Goal: Transaction & Acquisition: Book appointment/travel/reservation

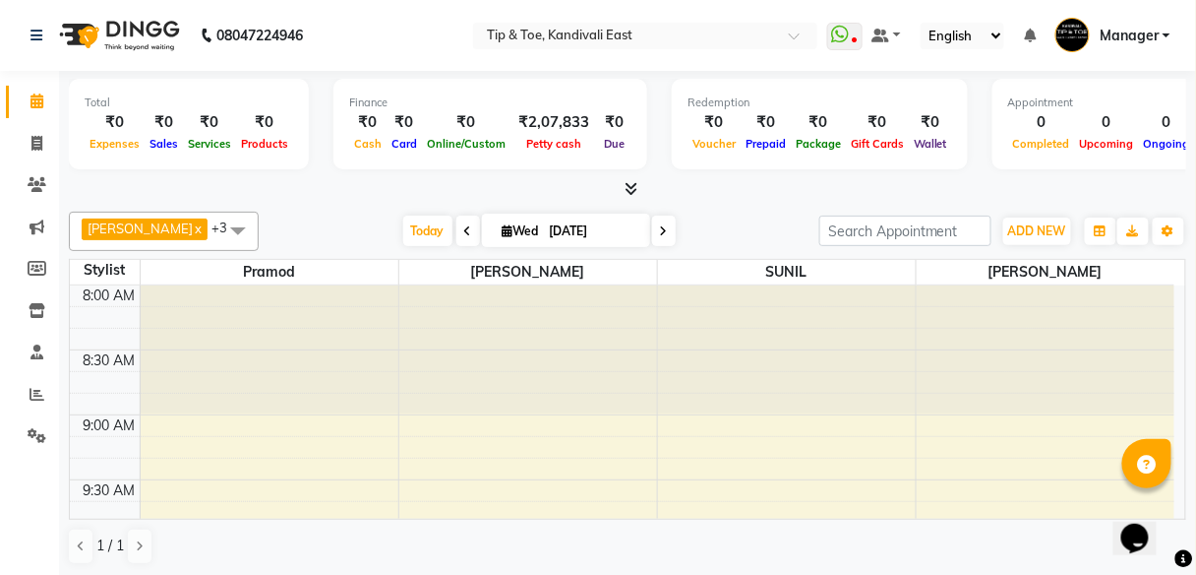
click at [660, 233] on icon at bounding box center [664, 231] width 8 height 12
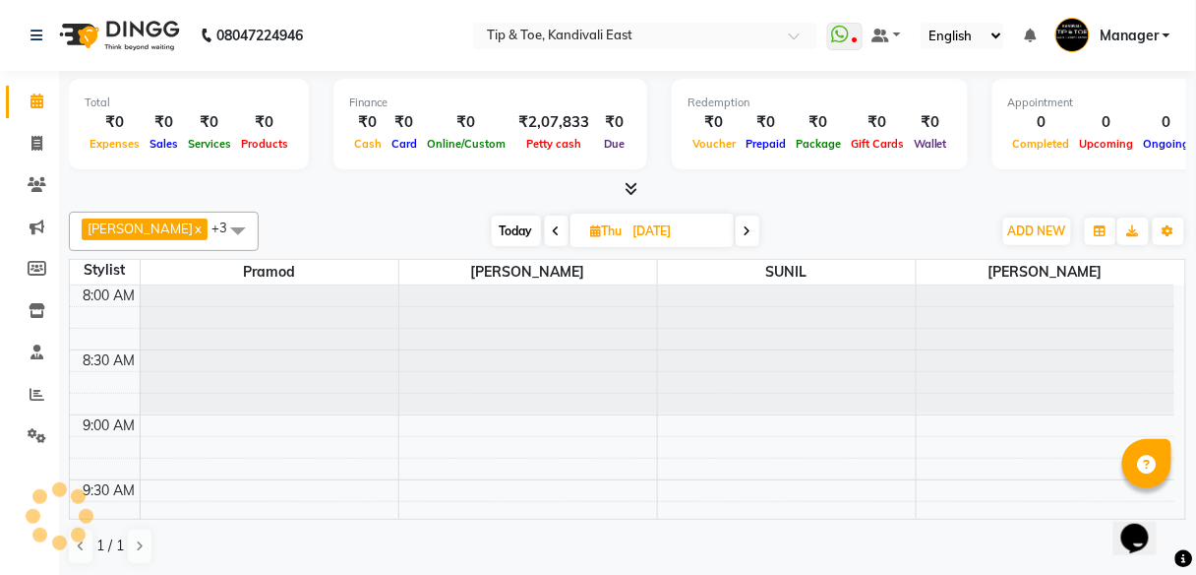
scroll to position [640, 0]
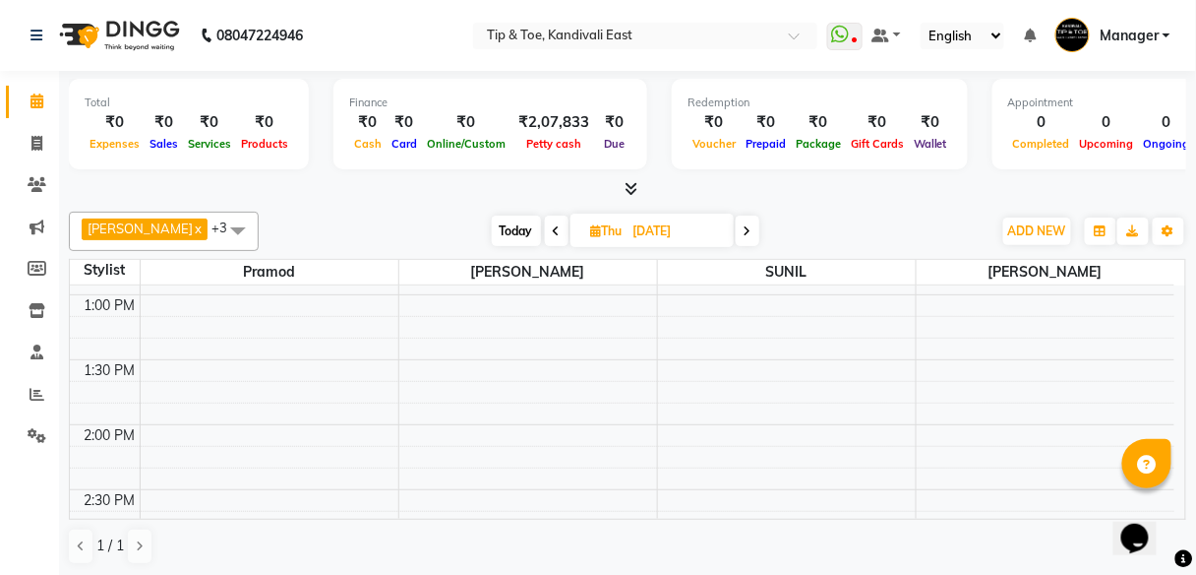
click at [736, 238] on span at bounding box center [748, 230] width 24 height 31
click at [733, 238] on span at bounding box center [745, 230] width 24 height 31
click at [735, 238] on span at bounding box center [747, 230] width 24 height 31
click at [736, 238] on span at bounding box center [748, 230] width 24 height 31
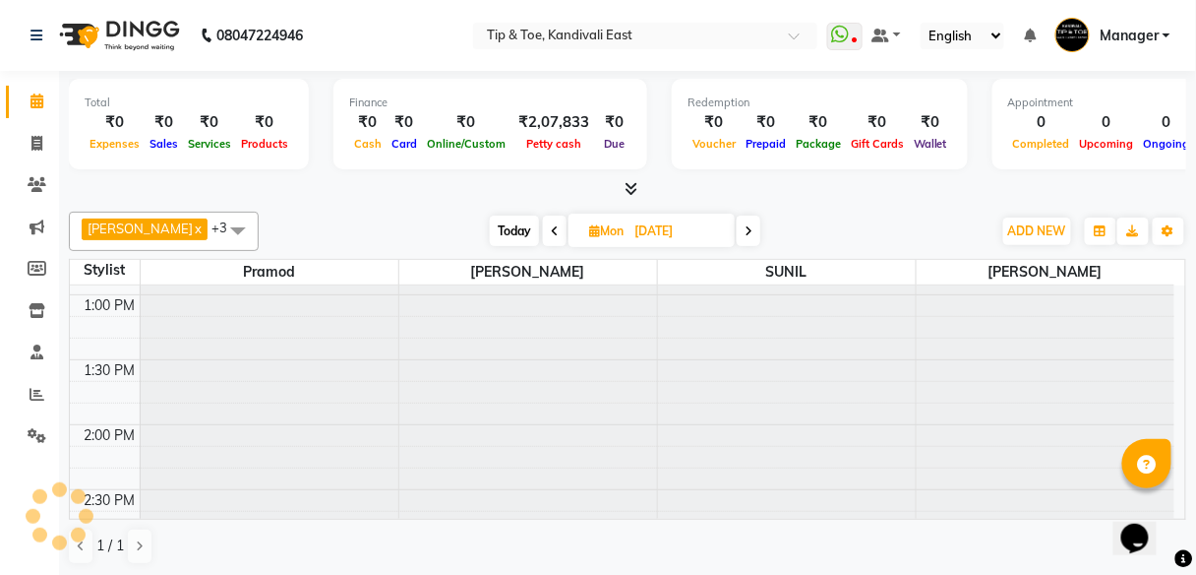
scroll to position [640, 0]
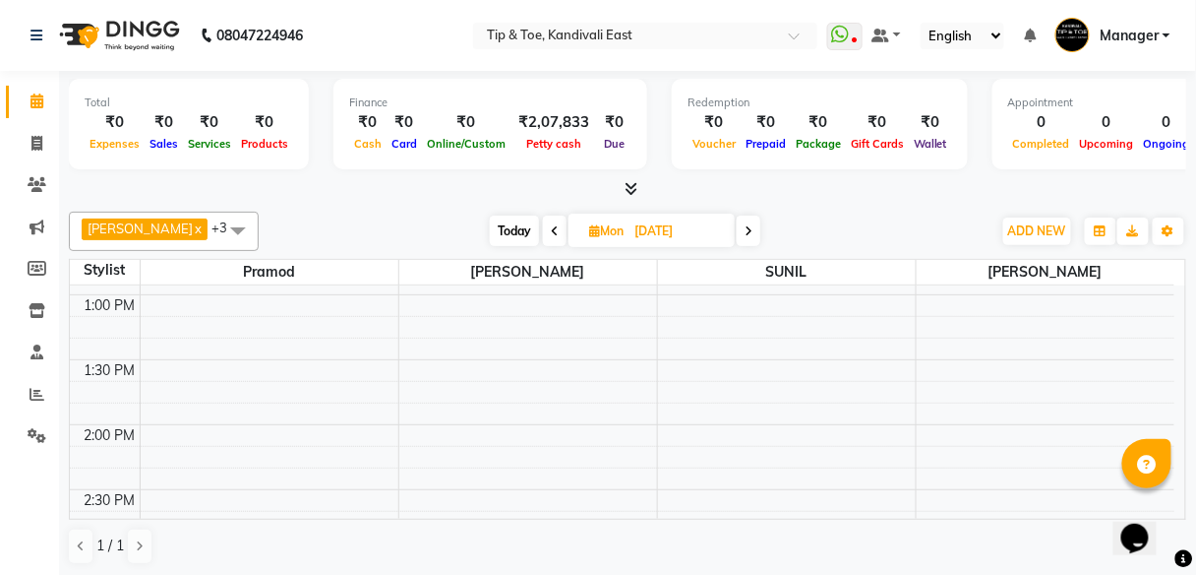
click at [737, 238] on span at bounding box center [749, 230] width 24 height 31
type input "[DATE]"
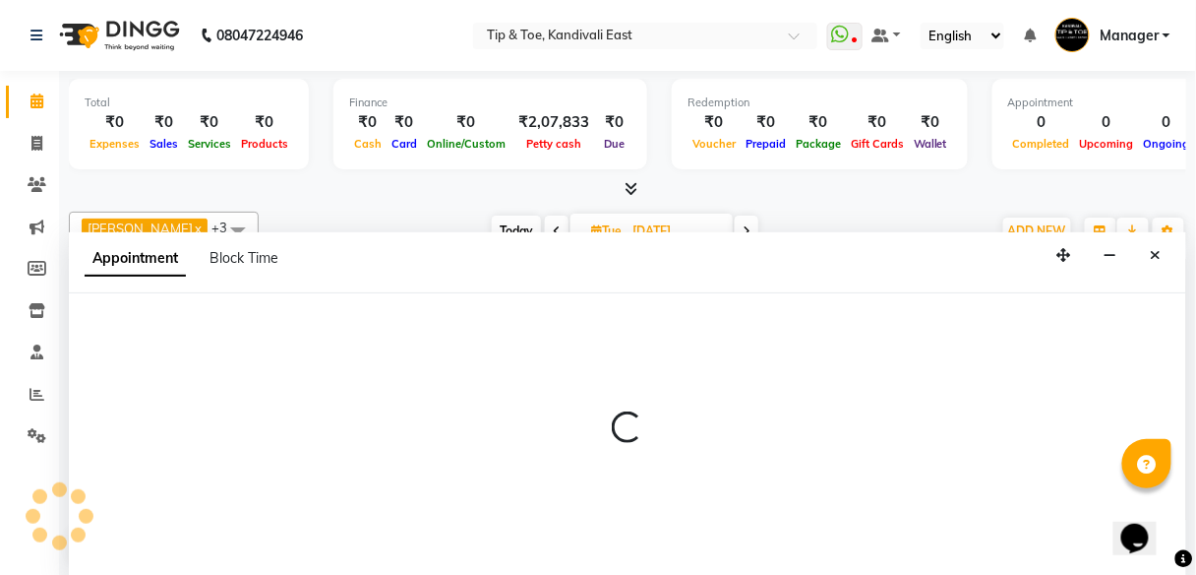
scroll to position [1, 0]
select select "70623"
select select "690"
select select "tentative"
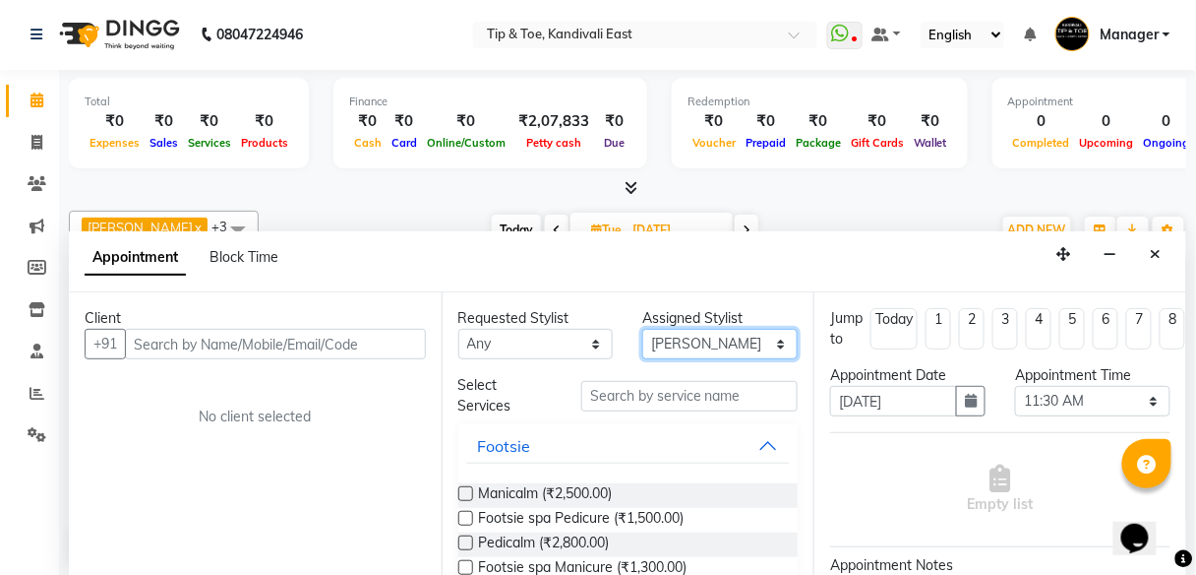
click at [777, 344] on select "Select [PERSON_NAME] pooja Pramod [PERSON_NAME] [PERSON_NAME] MAMA [PERSON_NAME…" at bounding box center [720, 344] width 155 height 31
select select "70282"
click at [643, 329] on select "Select [PERSON_NAME] pooja Pramod [PERSON_NAME] [PERSON_NAME] MAMA [PERSON_NAME…" at bounding box center [720, 344] width 155 height 31
click at [767, 350] on select "Select [PERSON_NAME] pooja Pramod [PERSON_NAME] [PERSON_NAME] MAMA [PERSON_NAME…" at bounding box center [720, 344] width 155 height 31
click at [716, 355] on select "Select [PERSON_NAME] pooja Pramod [PERSON_NAME] [PERSON_NAME] MAMA [PERSON_NAME…" at bounding box center [720, 344] width 155 height 31
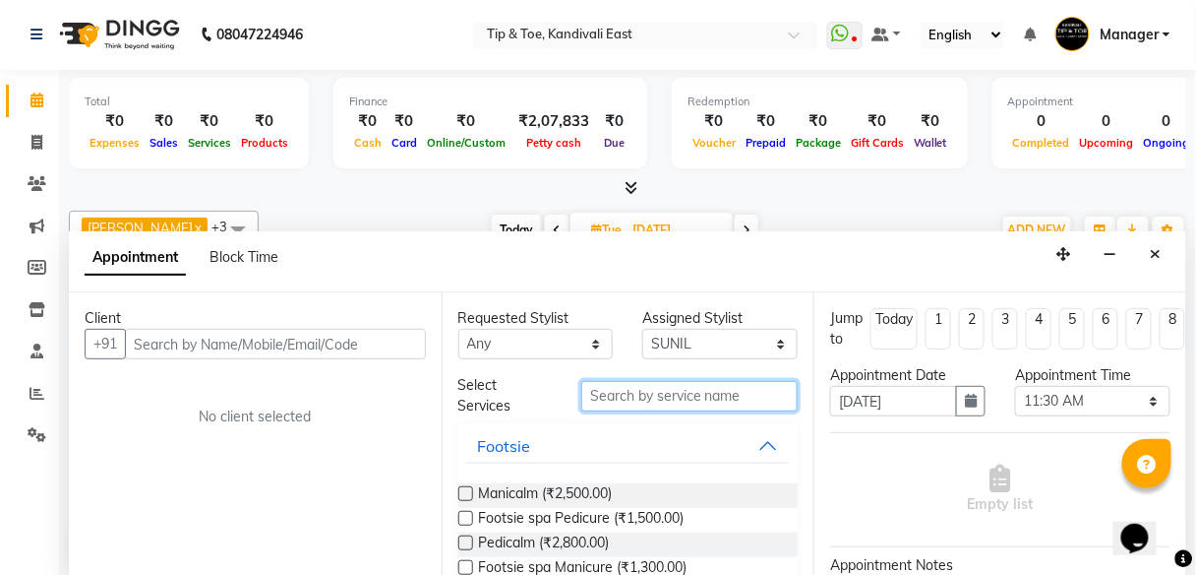
click at [618, 392] on input "text" at bounding box center [690, 396] width 216 height 31
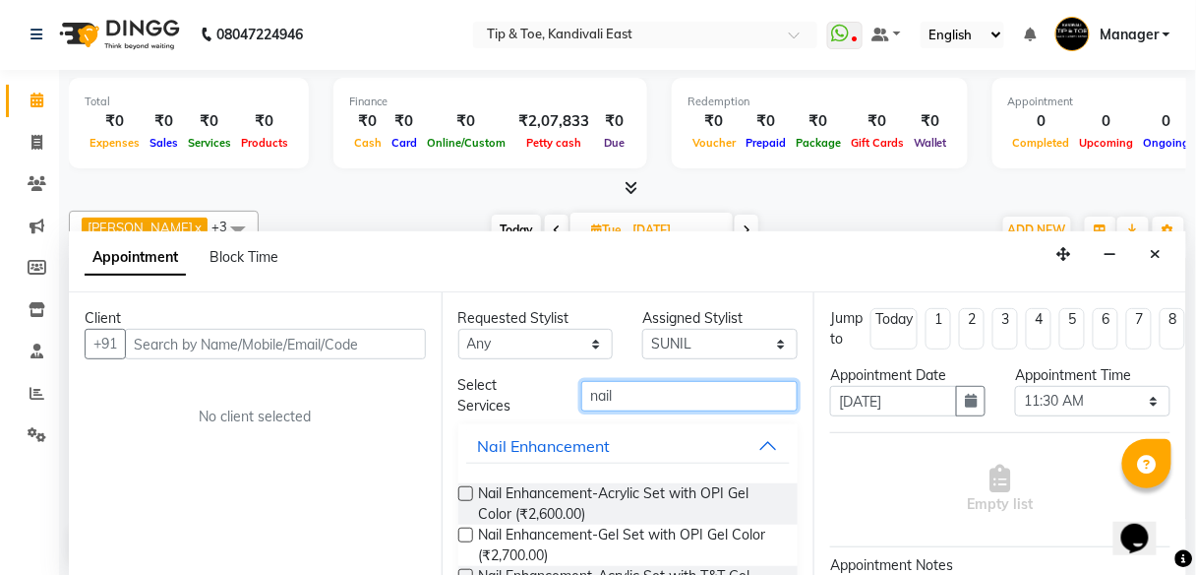
click at [619, 404] on input "nail" at bounding box center [690, 396] width 216 height 31
type input "n"
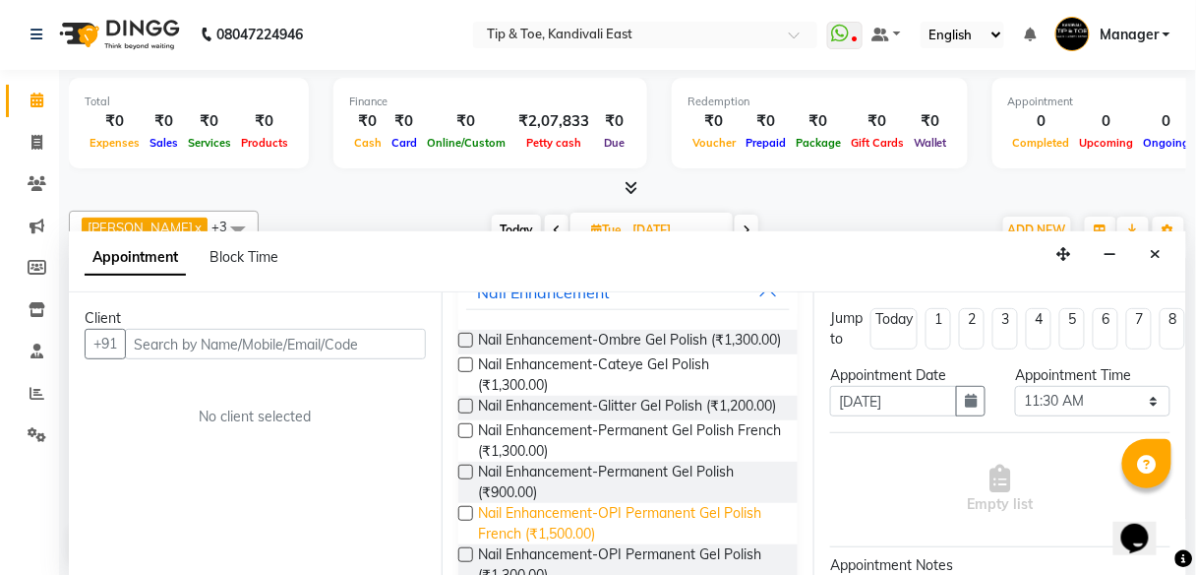
scroll to position [157, 0]
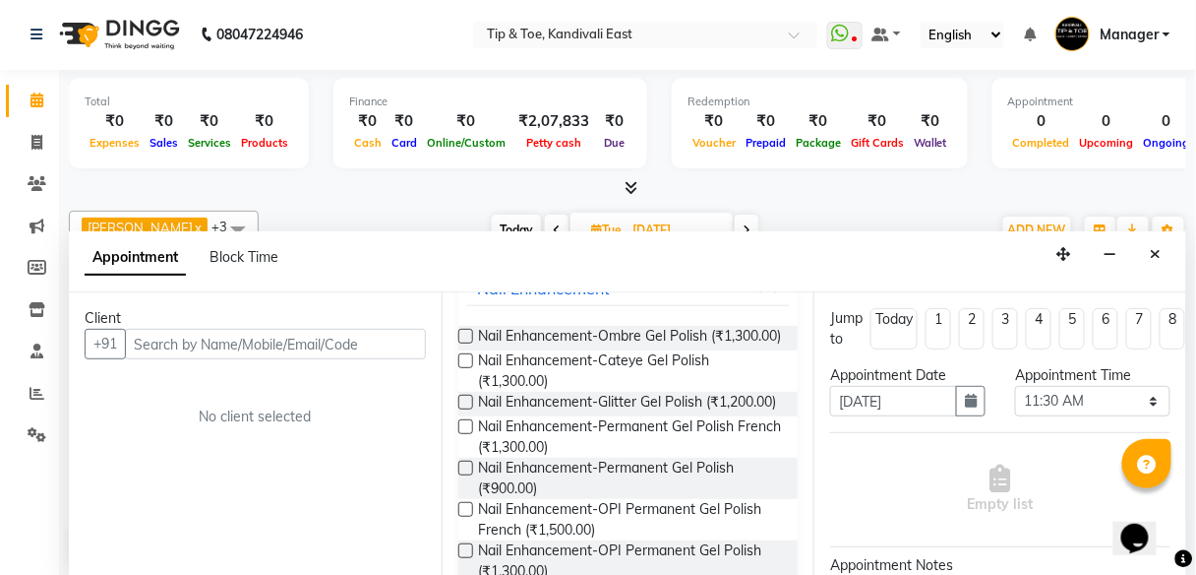
type input "gel polish"
click at [463, 475] on label at bounding box center [466, 467] width 15 height 15
click at [463, 476] on input "checkbox" at bounding box center [465, 469] width 13 height 13
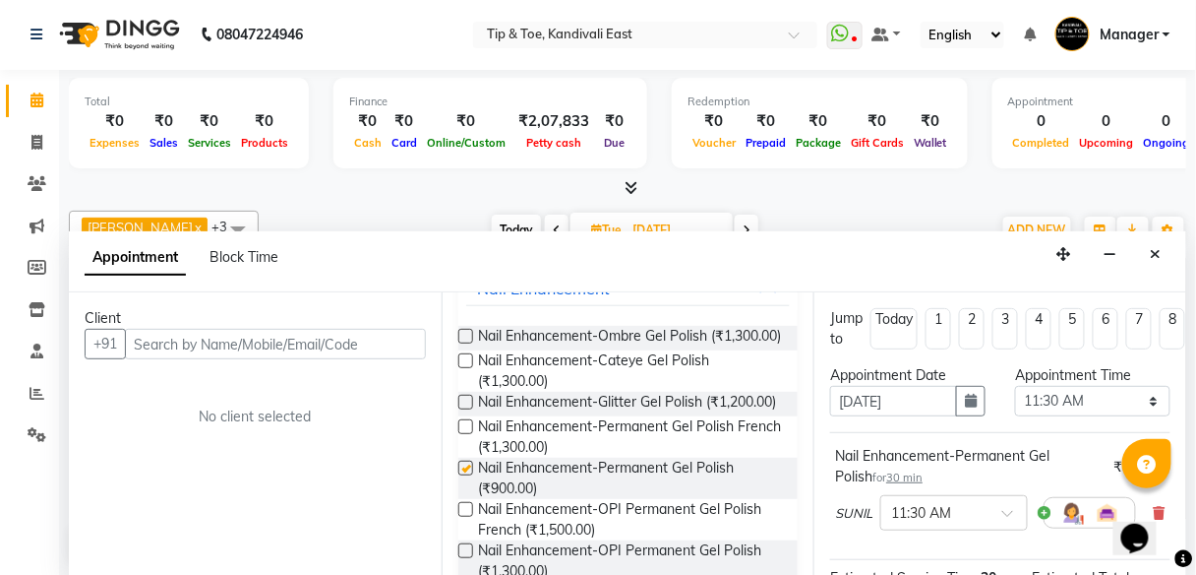
checkbox input "false"
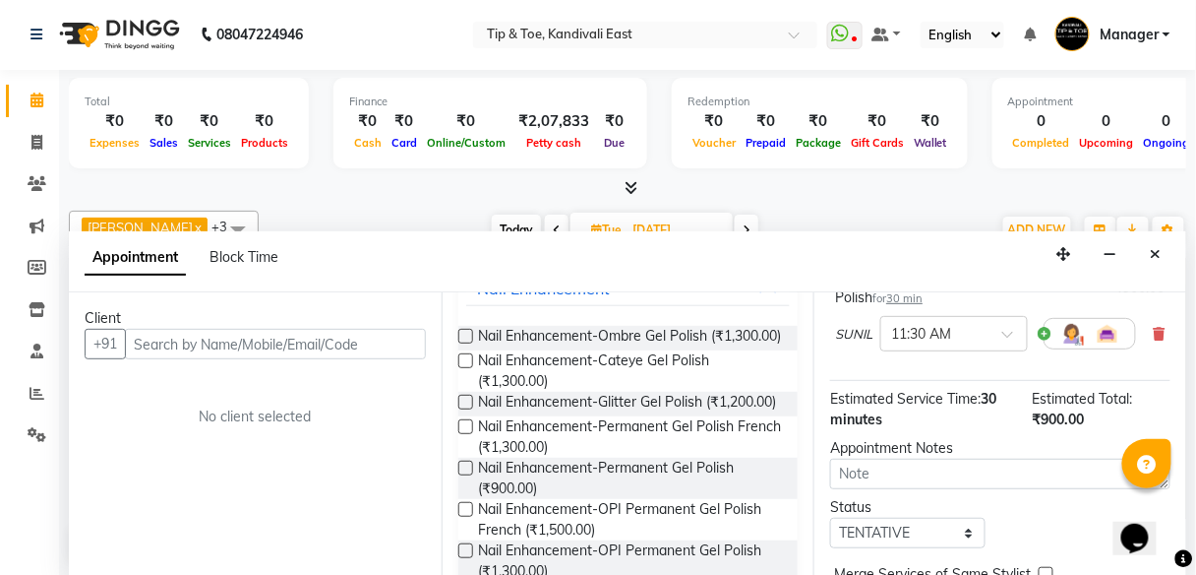
scroll to position [304, 0]
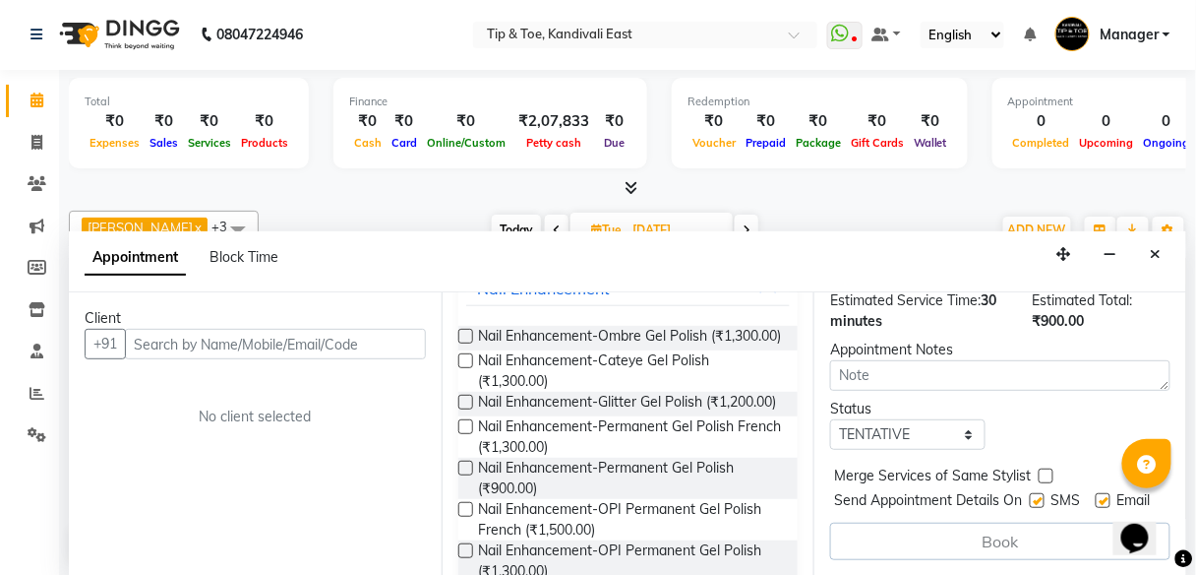
click at [754, 211] on div "[PERSON_NAME] x [PERSON_NAME] x [PERSON_NAME] x +3 Select All Pramod [PERSON_NA…" at bounding box center [628, 230] width 1118 height 39
click at [952, 522] on div "Book" at bounding box center [1000, 540] width 340 height 37
click at [1045, 468] on label at bounding box center [1046, 475] width 15 height 15
click at [1045, 471] on input "checkbox" at bounding box center [1045, 477] width 13 height 13
click at [1043, 468] on label at bounding box center [1046, 475] width 15 height 15
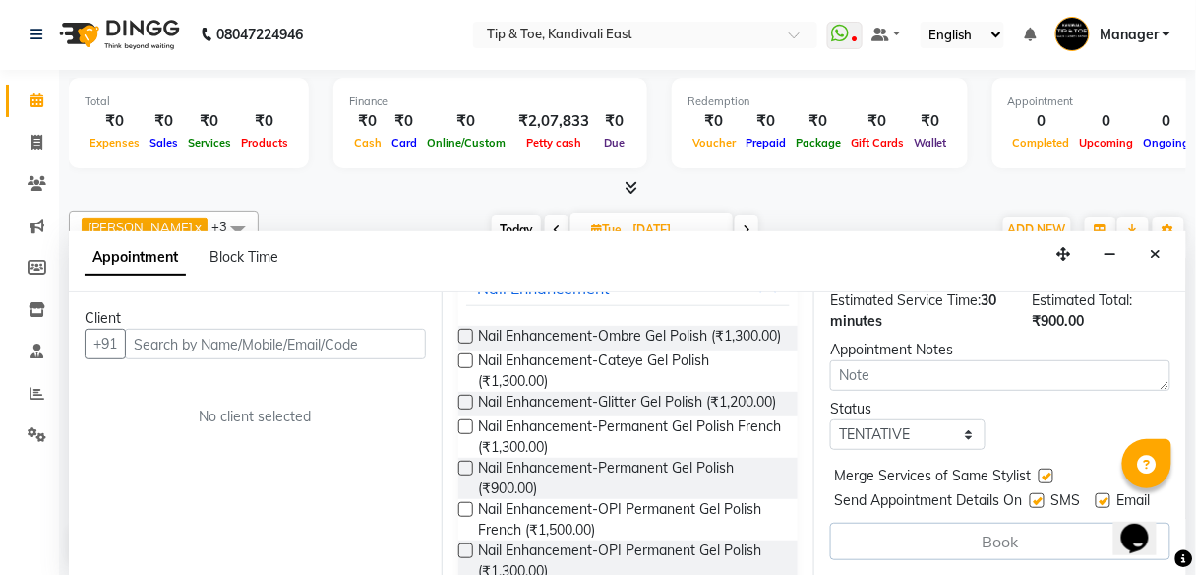
click at [1043, 471] on input "checkbox" at bounding box center [1045, 477] width 13 height 13
checkbox input "false"
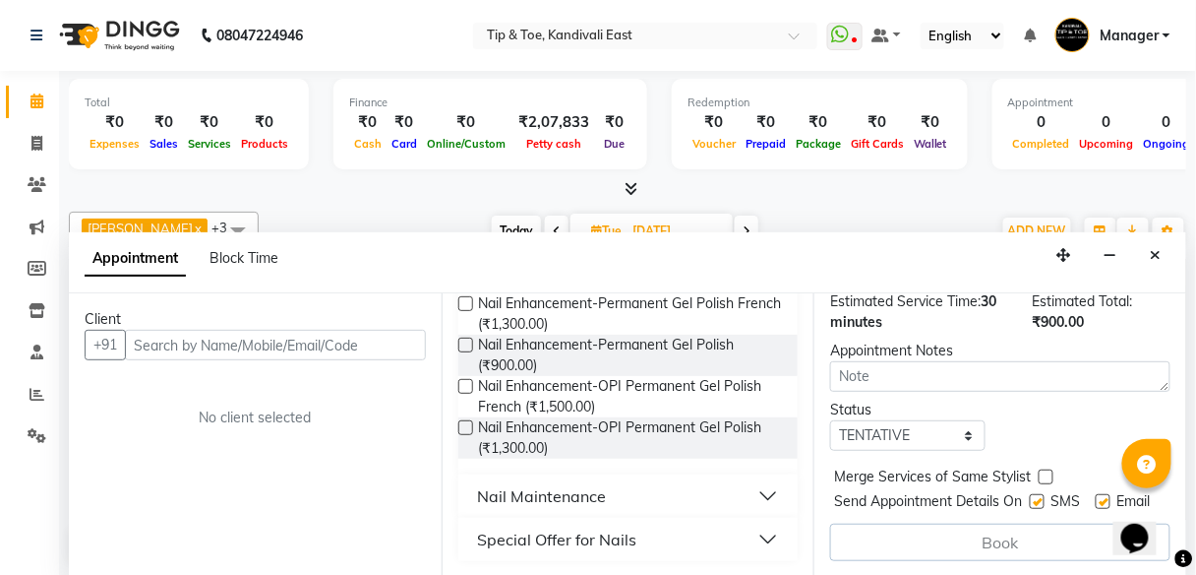
scroll to position [1, 0]
click at [977, 523] on div "Book" at bounding box center [1000, 540] width 340 height 37
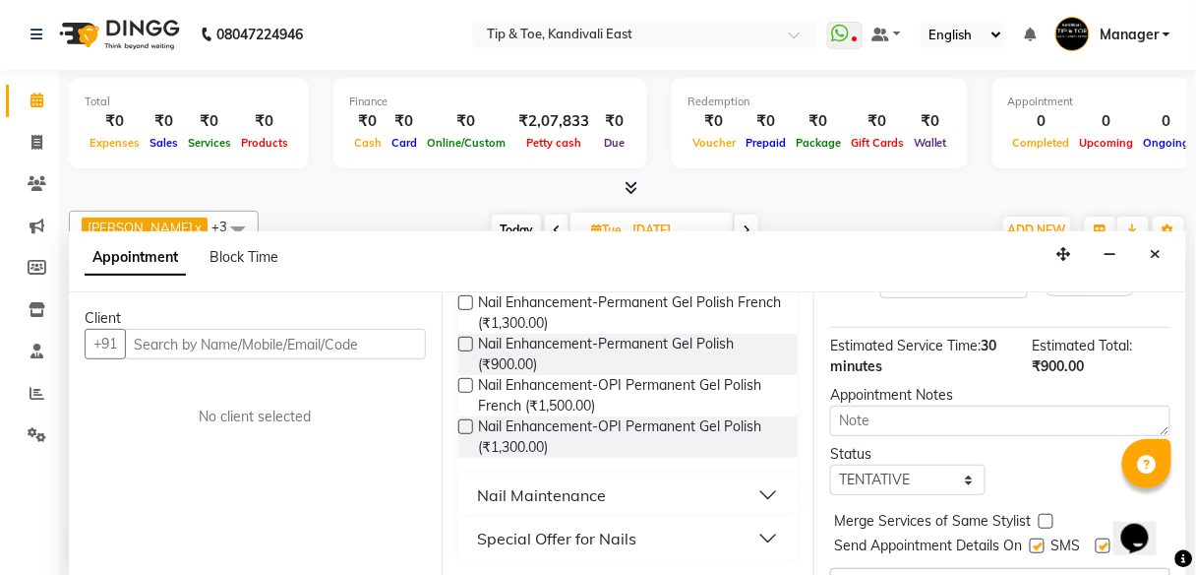
scroll to position [0, 0]
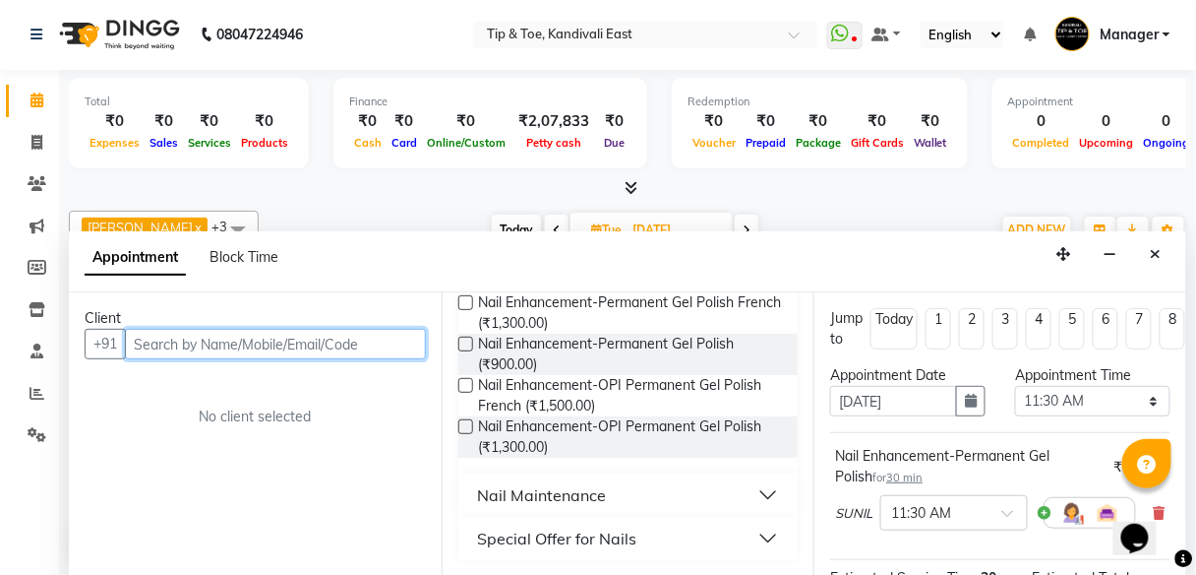
click at [198, 342] on input "text" at bounding box center [275, 344] width 301 height 31
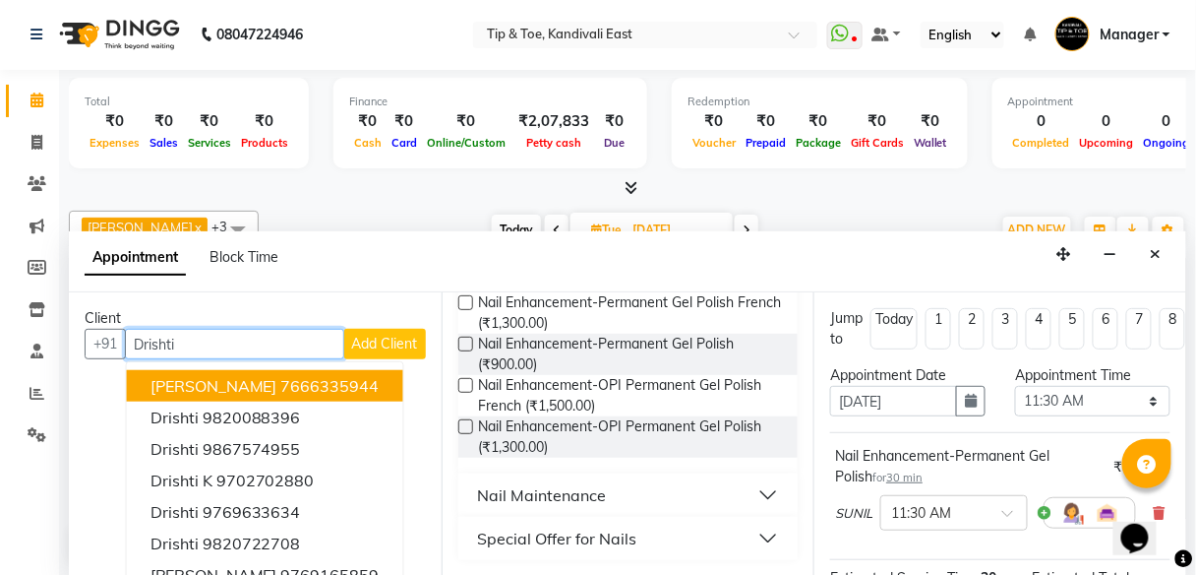
click at [286, 383] on ngb-highlight "7666335944" at bounding box center [330, 386] width 98 height 20
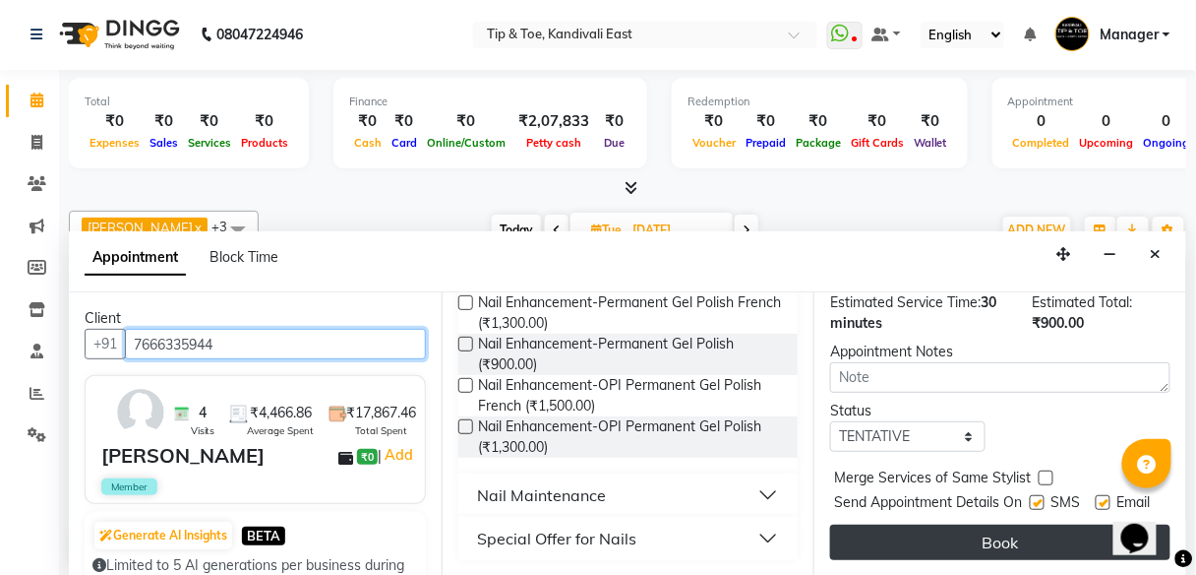
scroll to position [302, 0]
type input "7666335944"
click at [949, 524] on button "Book" at bounding box center [1000, 541] width 340 height 35
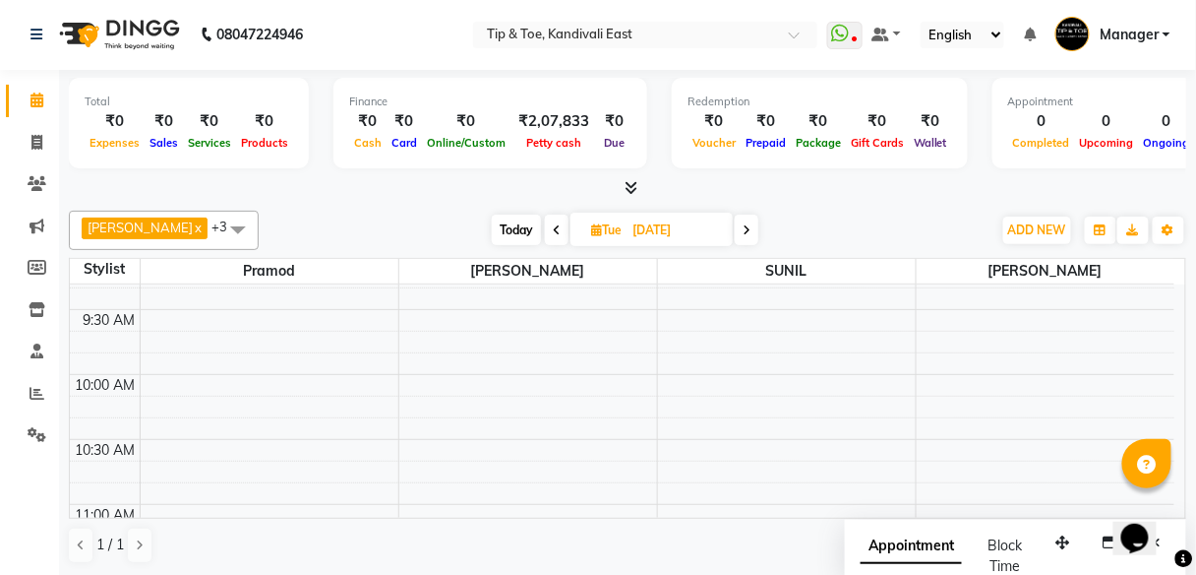
scroll to position [0, 0]
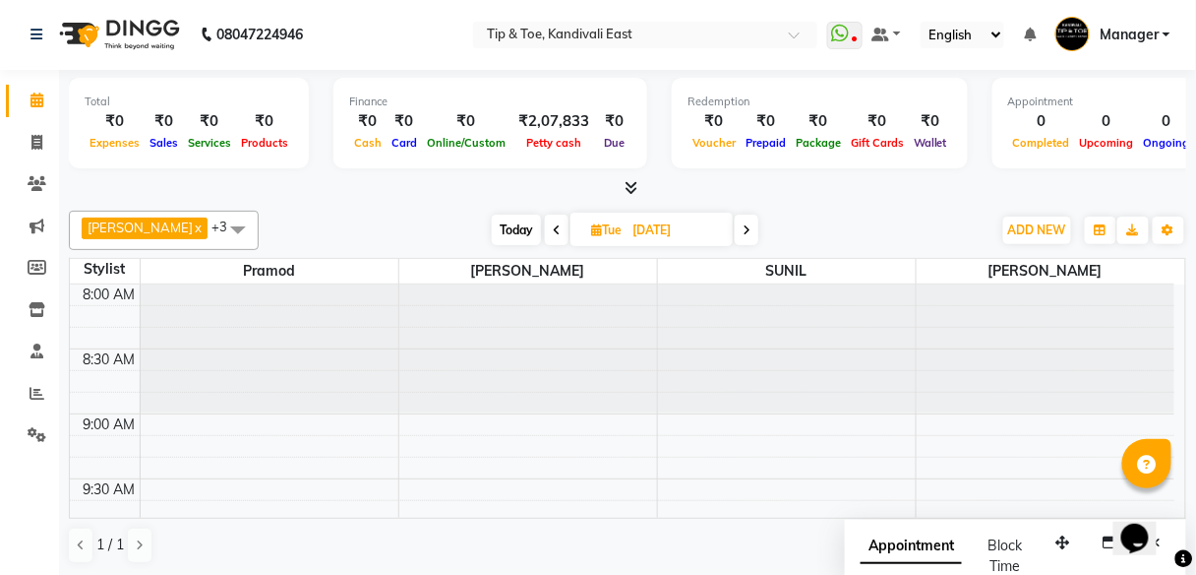
click at [501, 231] on span "Today" at bounding box center [516, 229] width 49 height 31
type input "[DATE]"
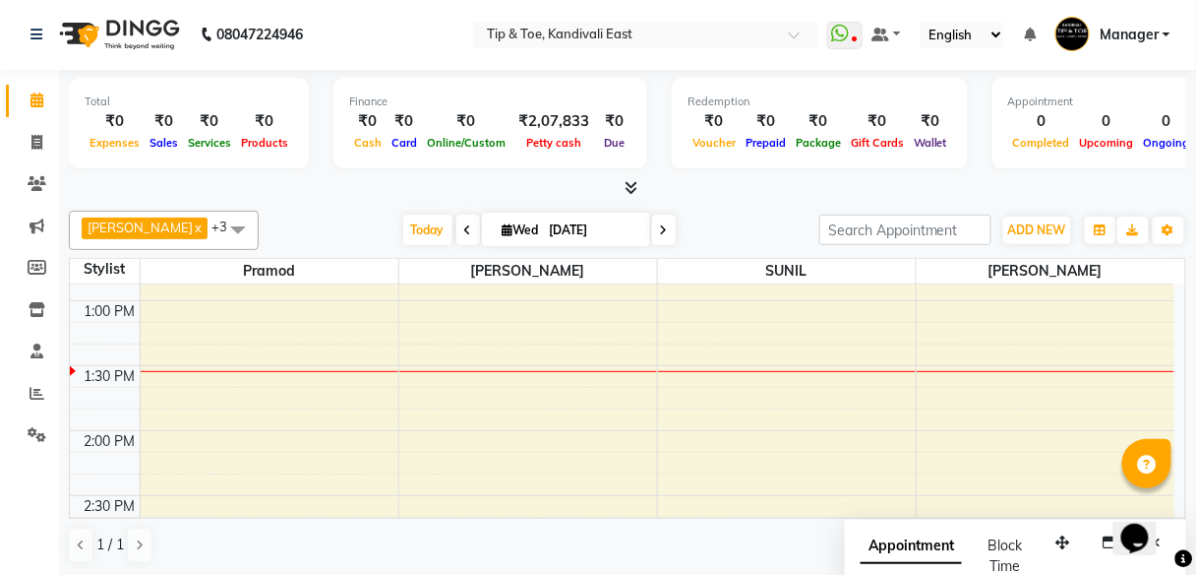
scroll to position [718, 0]
